Goal: Task Accomplishment & Management: Use online tool/utility

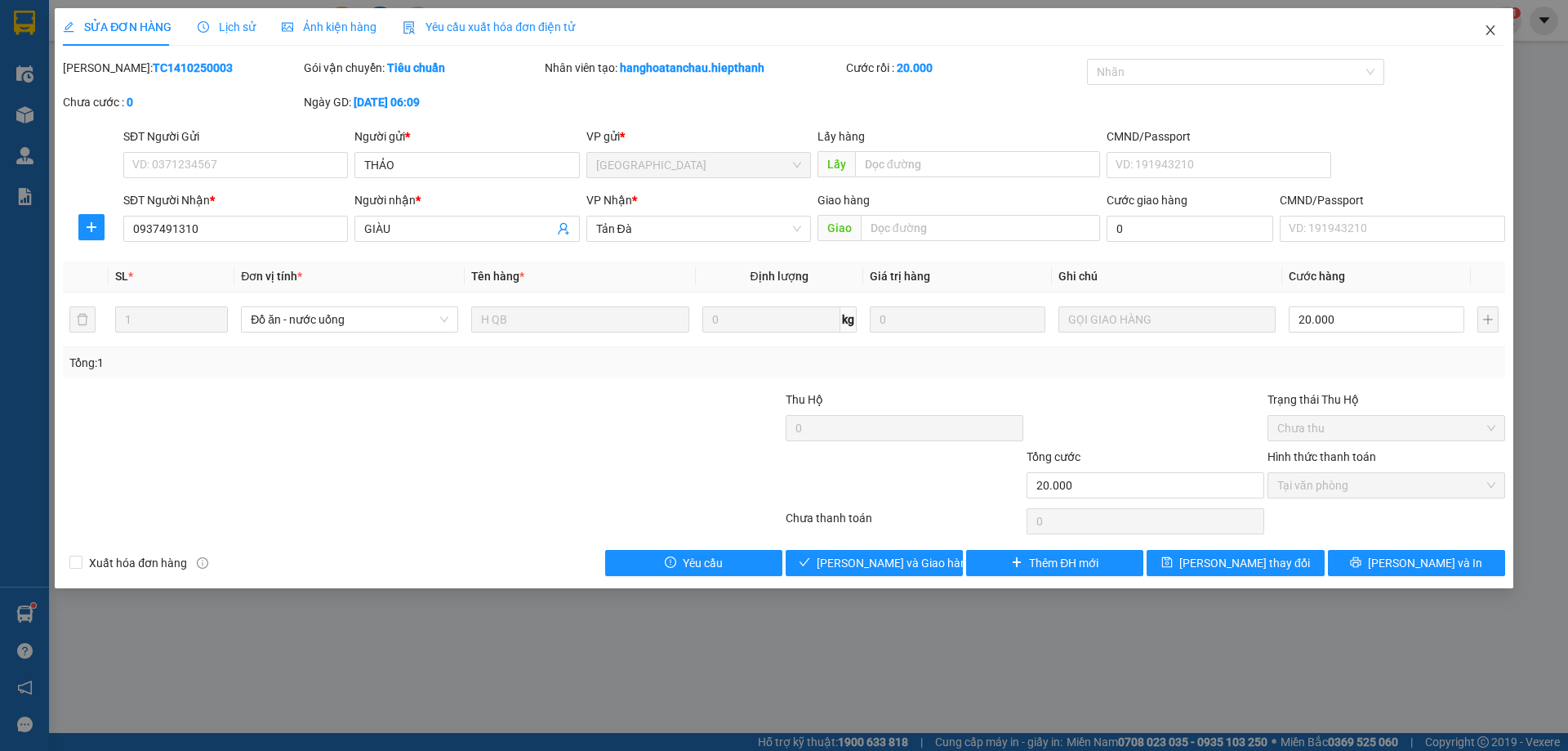
click at [1488, 25] on icon "close" at bounding box center [1490, 30] width 13 height 13
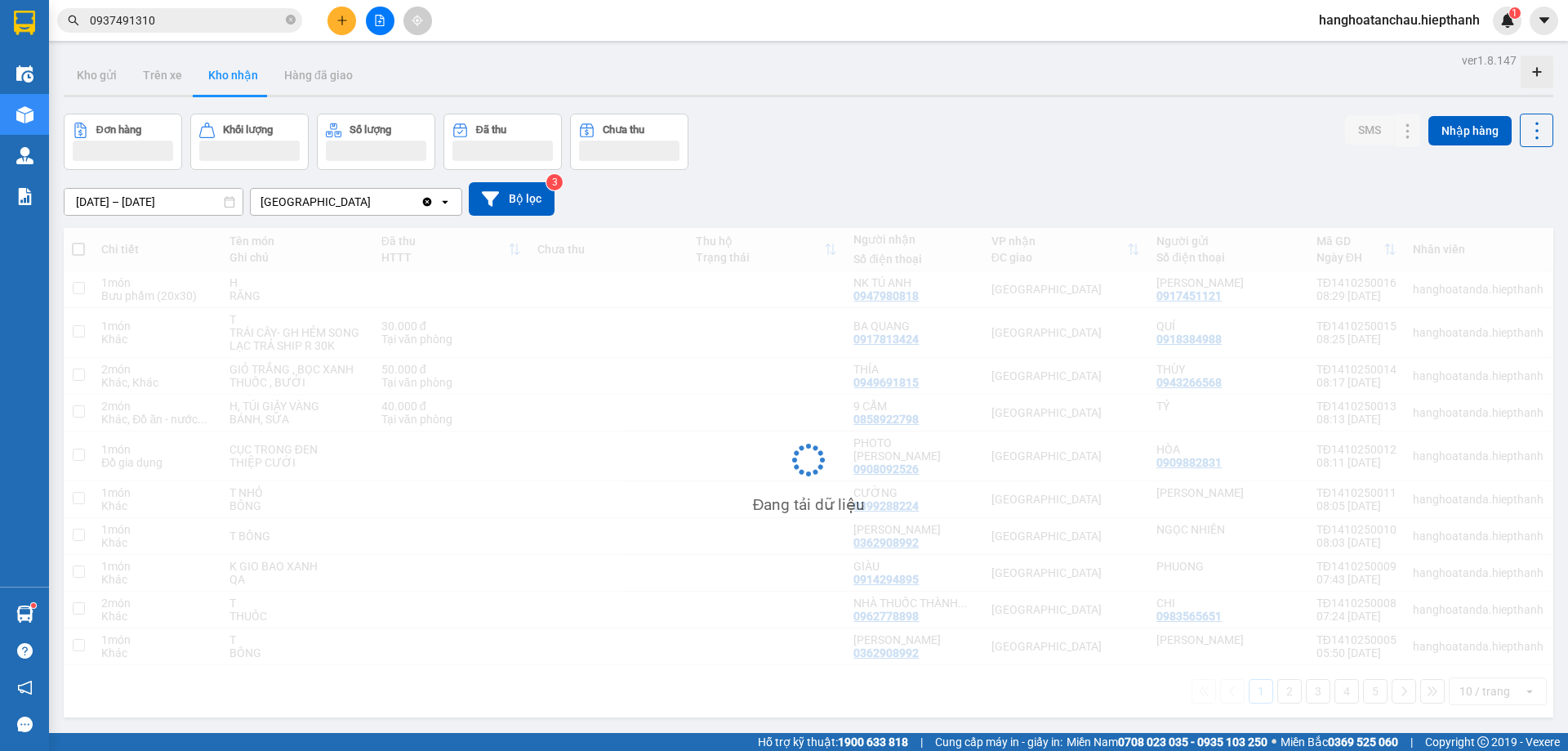
click at [201, 19] on input "0937491310" at bounding box center [186, 20] width 193 height 18
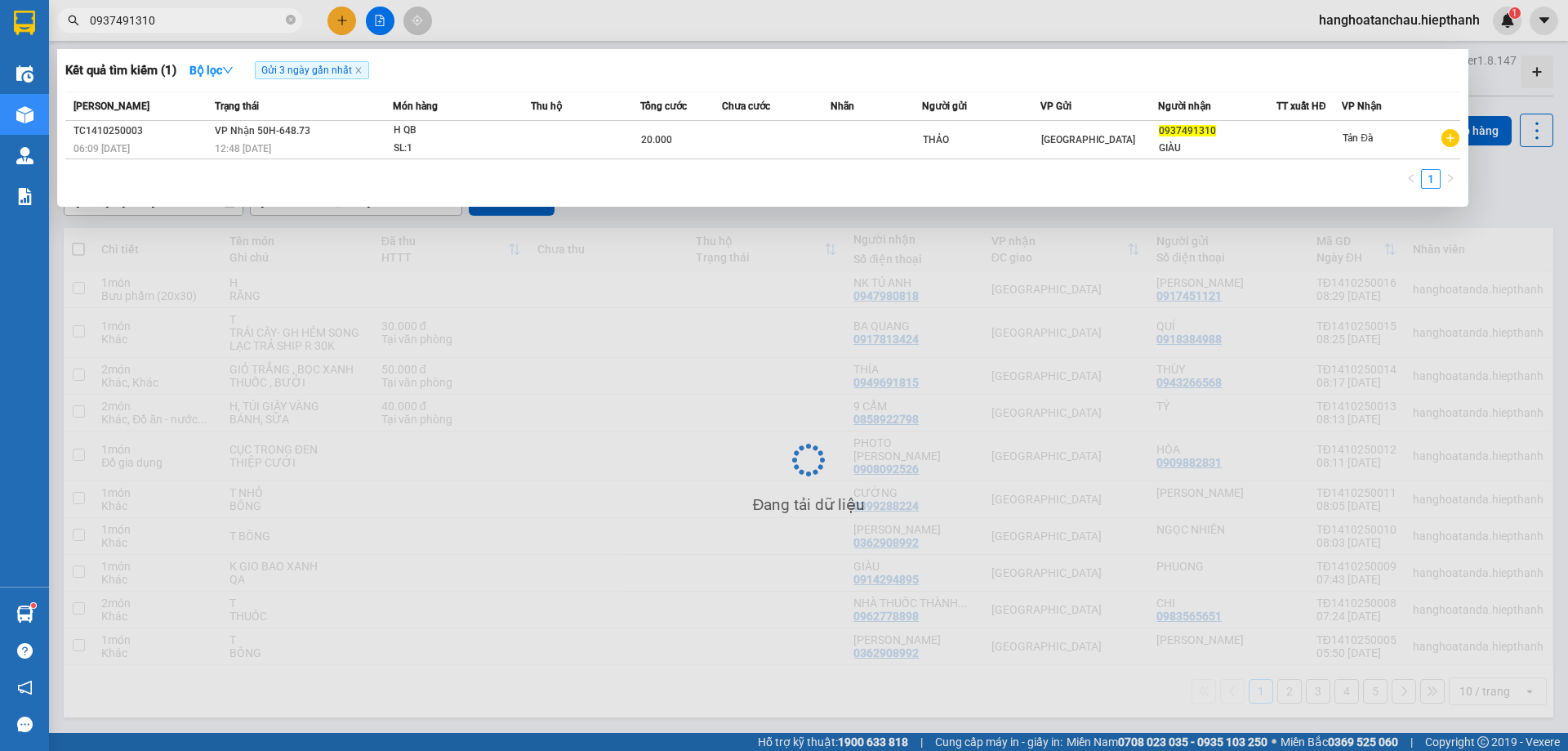
click at [201, 19] on input "0937491310" at bounding box center [186, 20] width 193 height 18
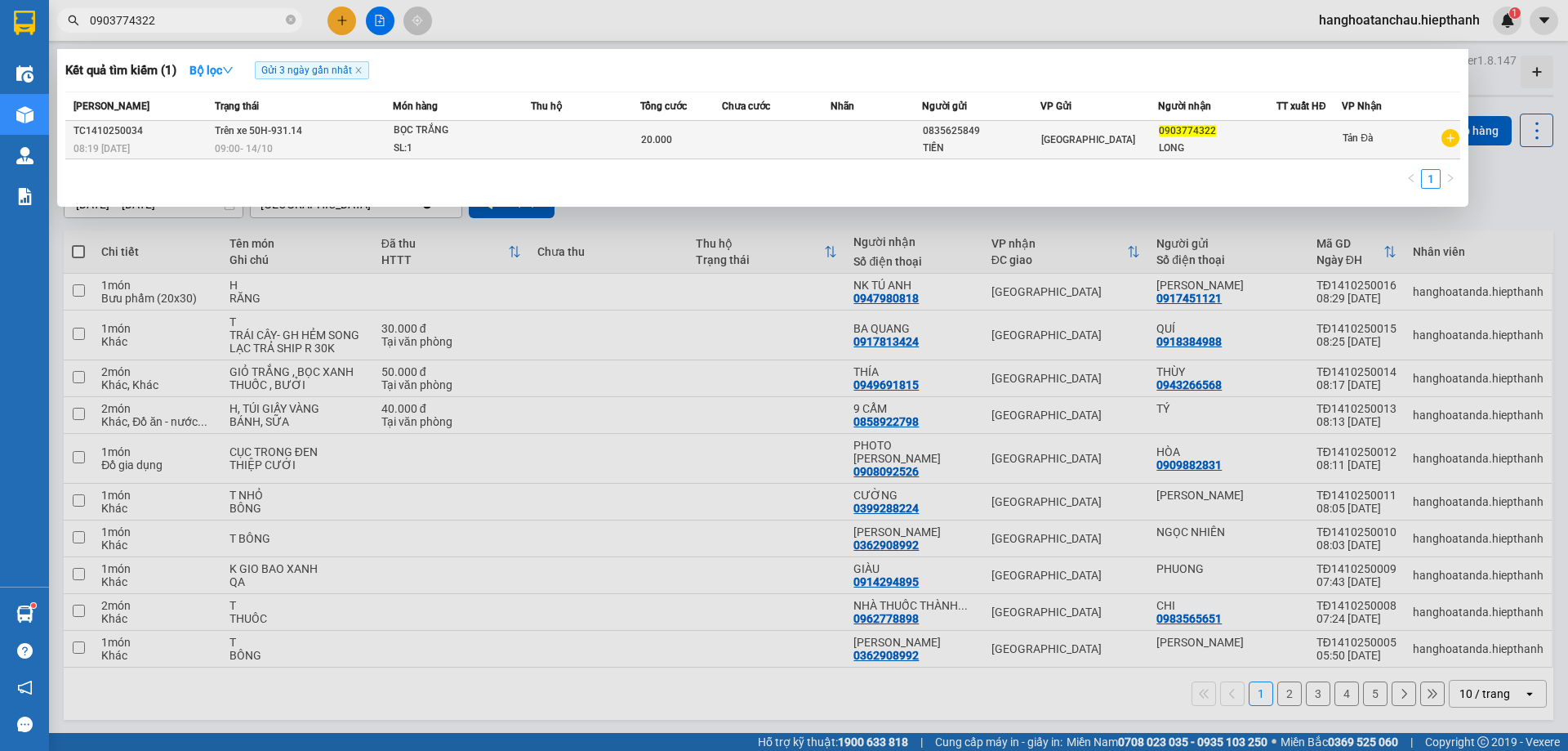
type input "0903774322"
click at [416, 144] on div "SL: 1" at bounding box center [454, 148] width 122 height 18
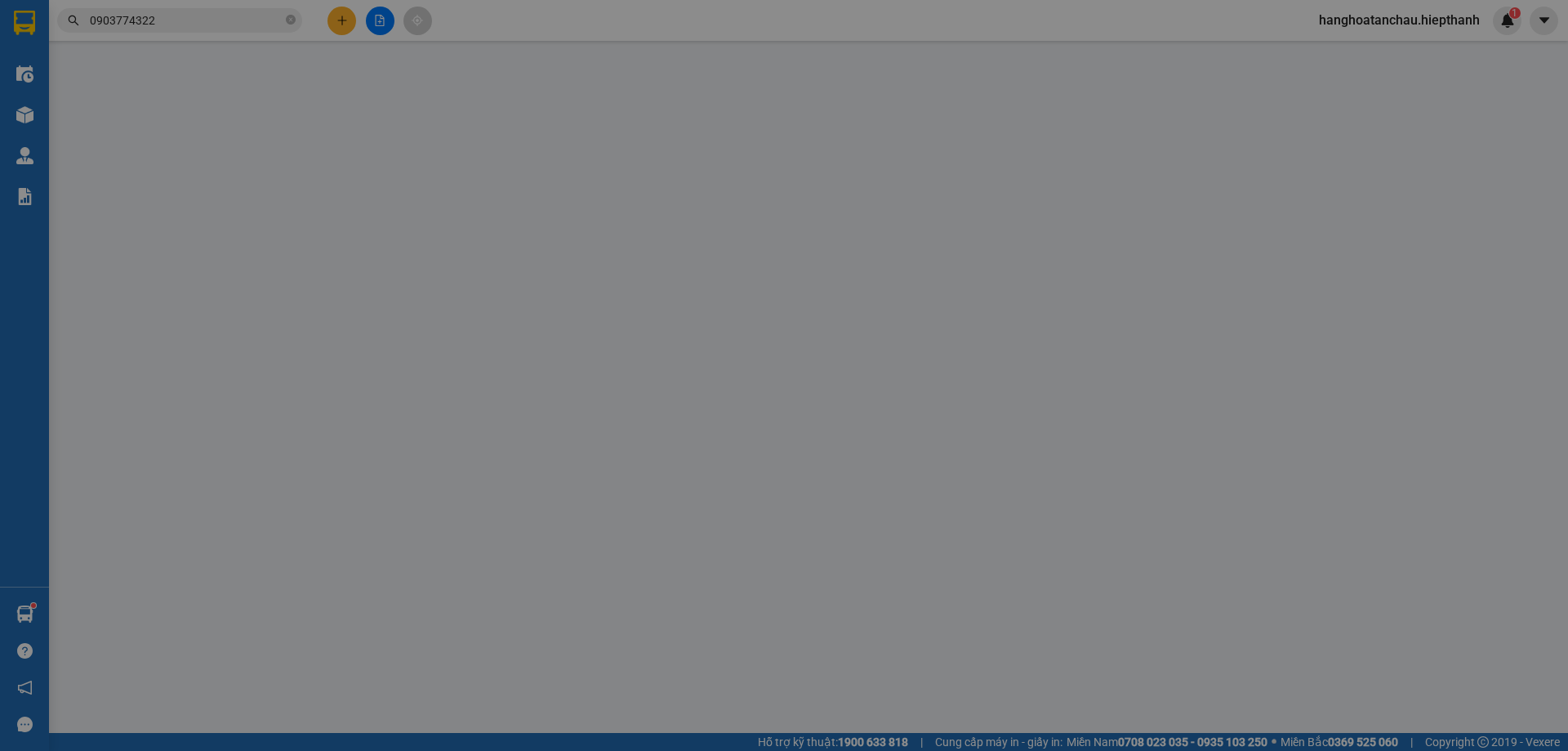
type input "0835625849"
type input "0903774322"
type input "20.000"
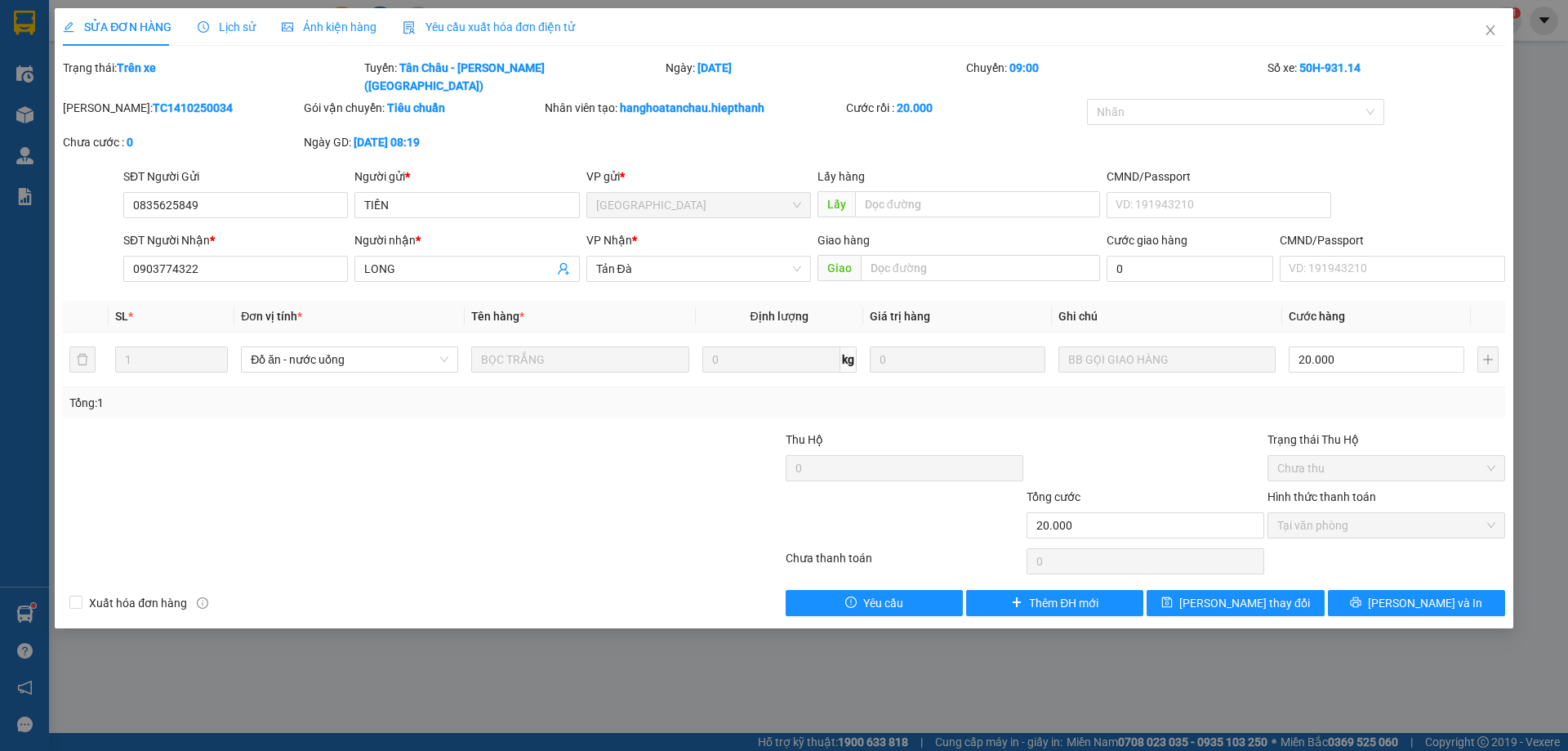
click at [1142, 406] on div "Total Paid Fee 20.000 Total UnPaid Fee 0 Cash Collection Total Fee Trạng thái: …" at bounding box center [784, 337] width 1442 height 557
click at [1485, 29] on icon "close" at bounding box center [1490, 30] width 13 height 13
